Goal: Check status: Check status

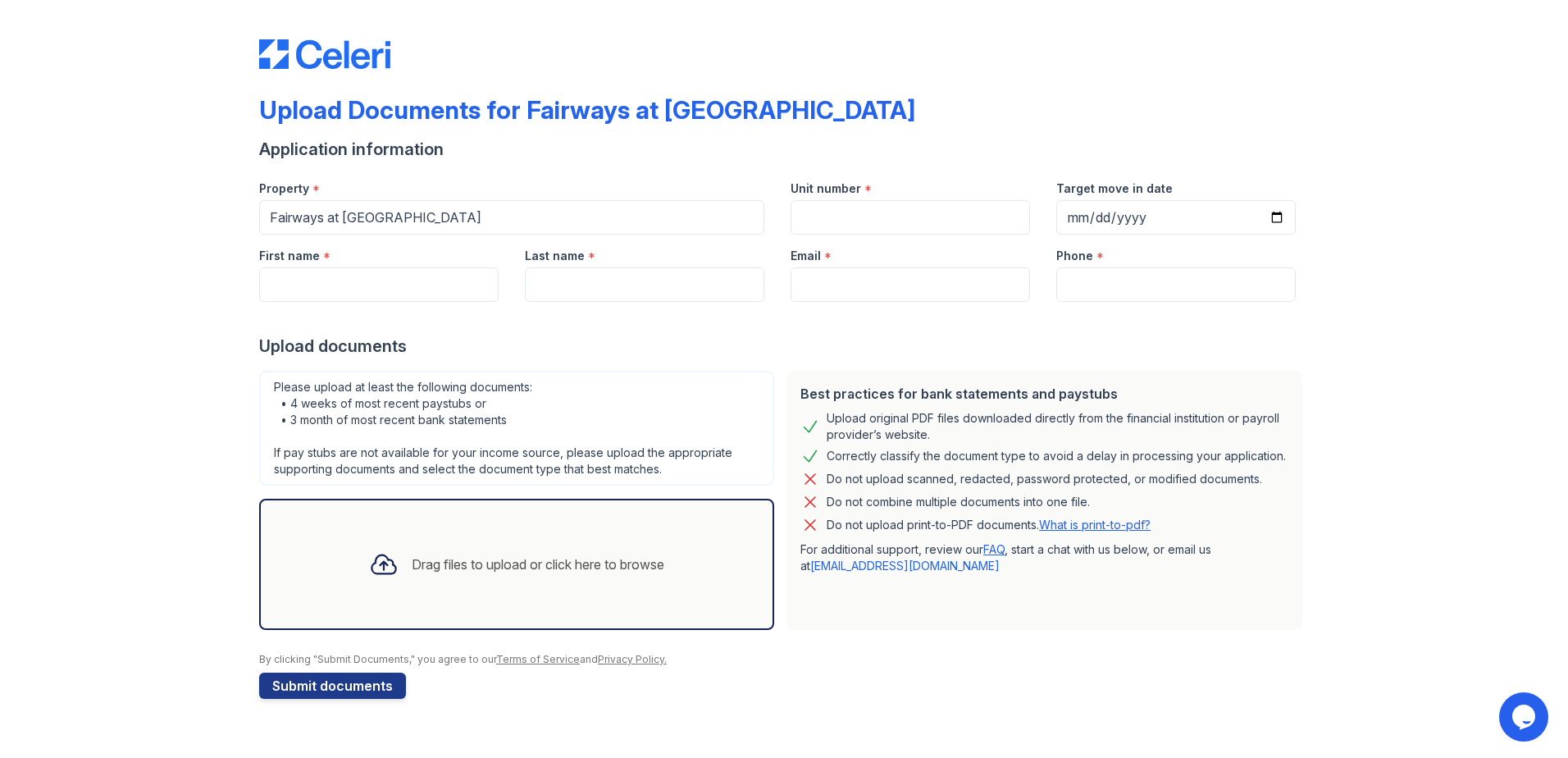
click at [354, 49] on img at bounding box center [325, 54] width 131 height 30
click at [333, 130] on div "Upload Documents for Fairways at [GEOGRAPHIC_DATA]" at bounding box center [784, 117] width 1050 height 43
click at [272, 62] on img at bounding box center [325, 54] width 131 height 30
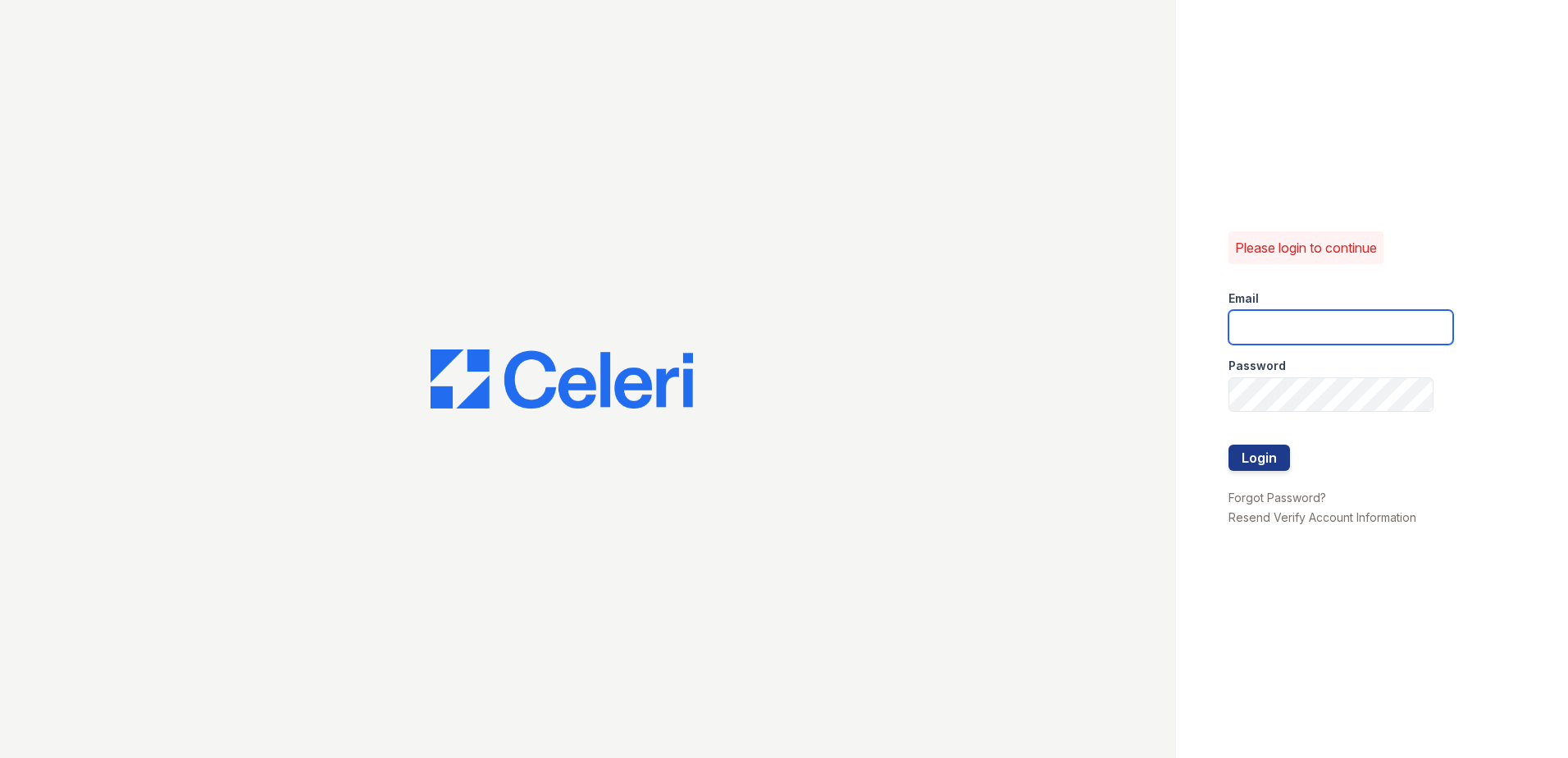
type input "[EMAIL_ADDRESS][DOMAIN_NAME]"
drag, startPoint x: 1250, startPoint y: 481, endPoint x: 1251, endPoint y: 470, distance: 11.0
click at [1250, 472] on div at bounding box center [1341, 478] width 225 height 16
click at [1255, 455] on button "Login" at bounding box center [1259, 457] width 61 height 26
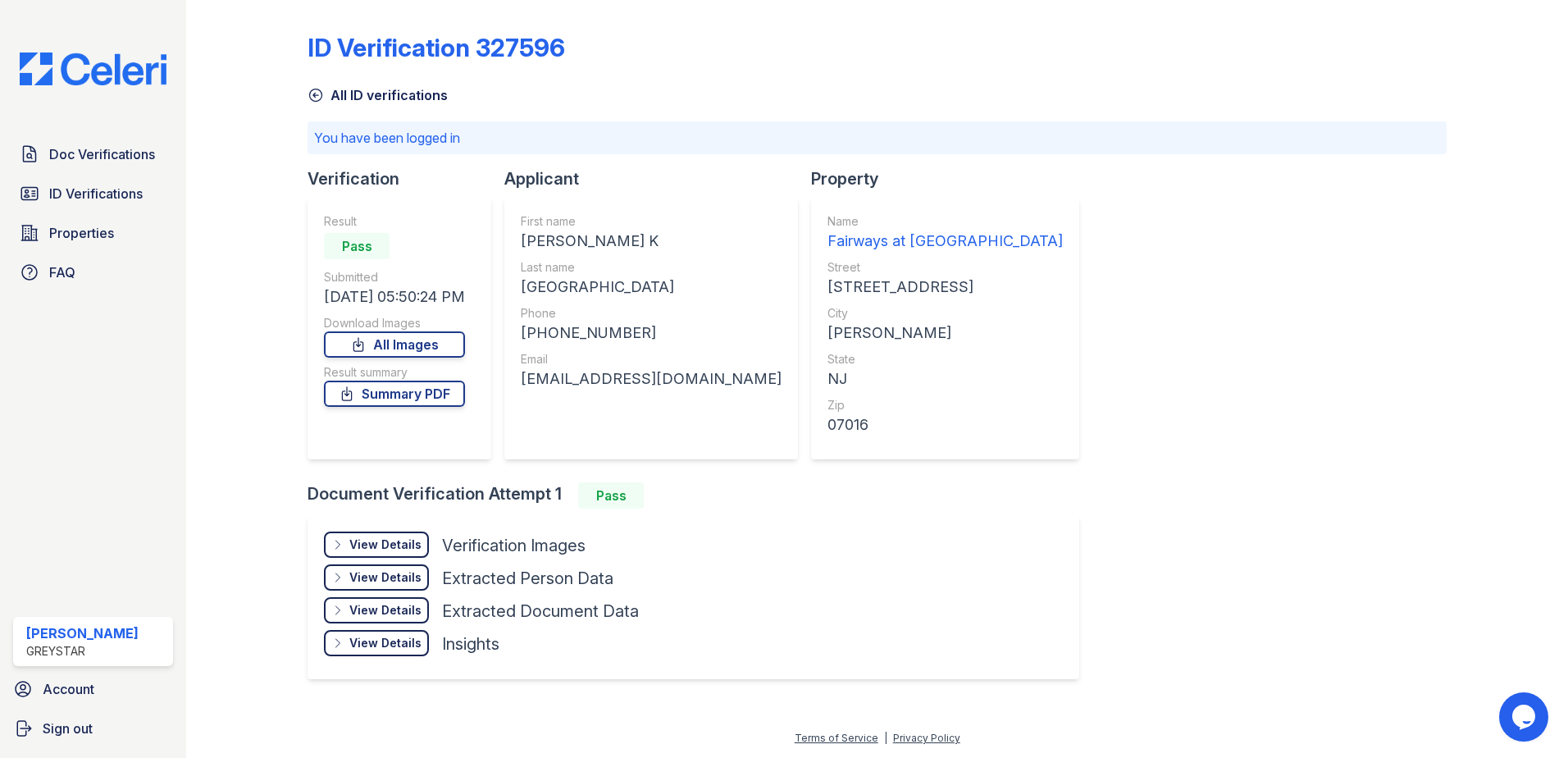
click at [364, 547] on div "View Details" at bounding box center [385, 544] width 72 height 16
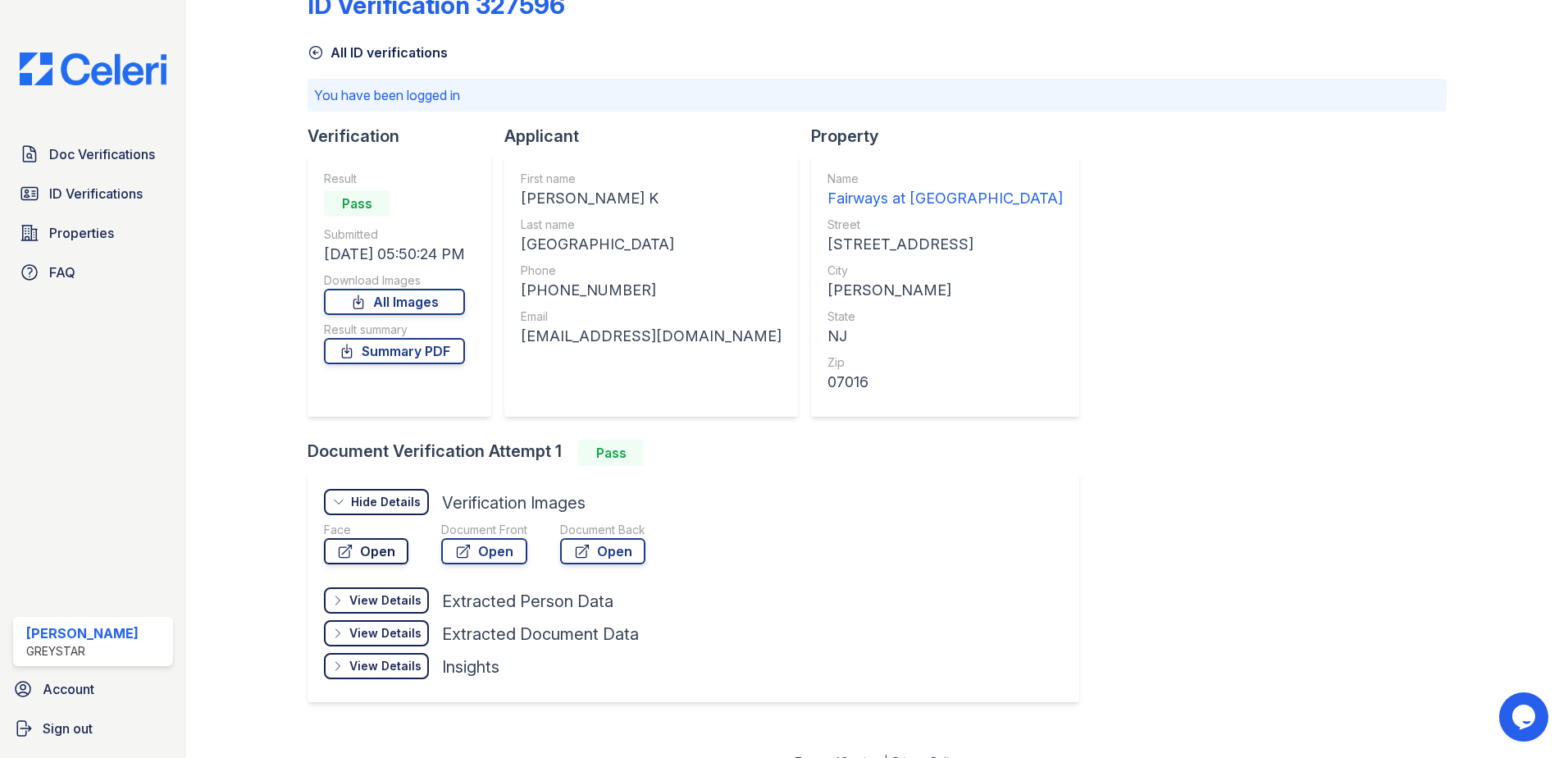
scroll to position [66, 0]
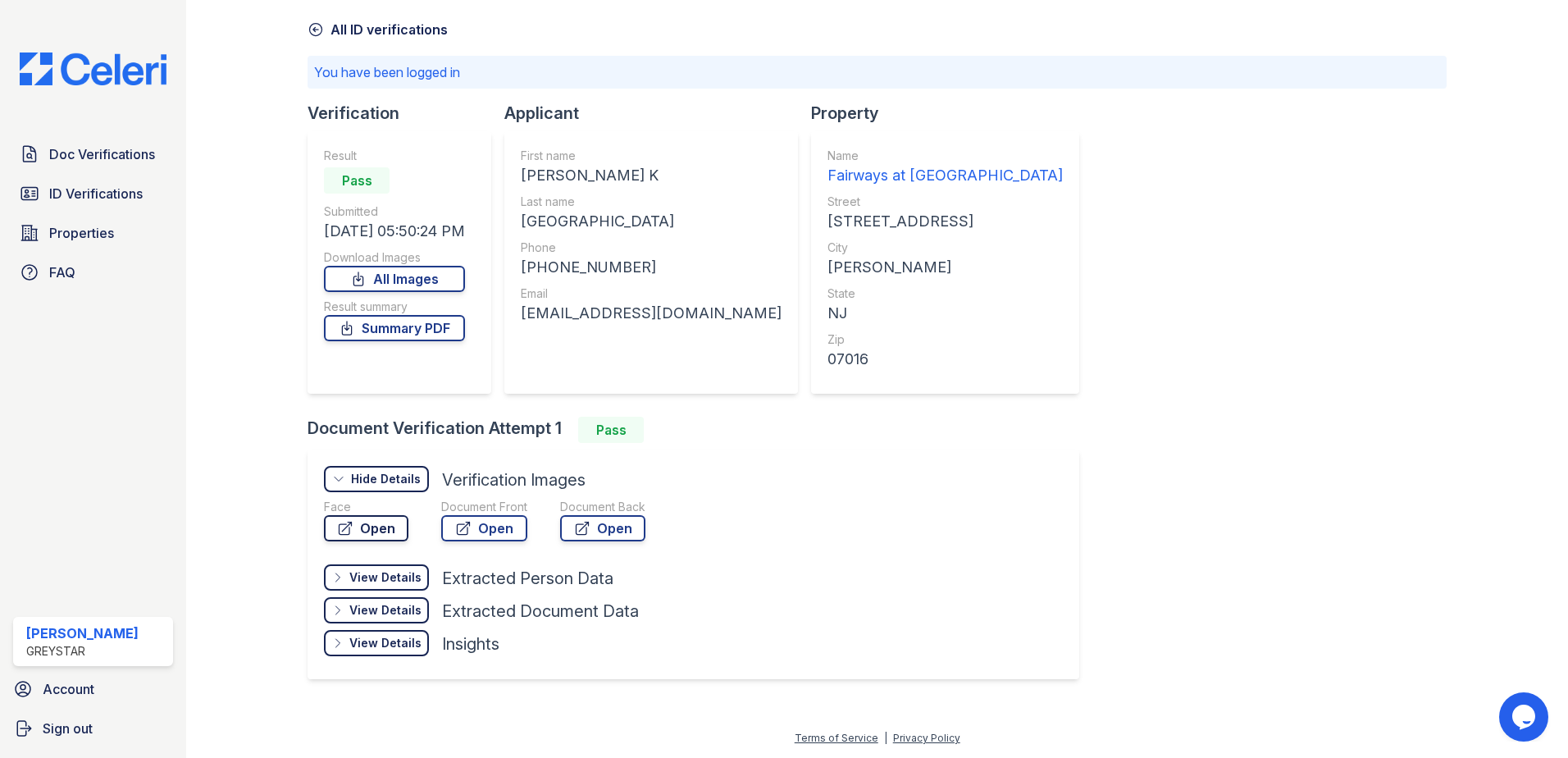
click at [375, 522] on link "Open" at bounding box center [366, 528] width 84 height 26
click at [112, 153] on span "Doc Verifications" at bounding box center [102, 153] width 106 height 20
